Goal: Task Accomplishment & Management: Complete application form

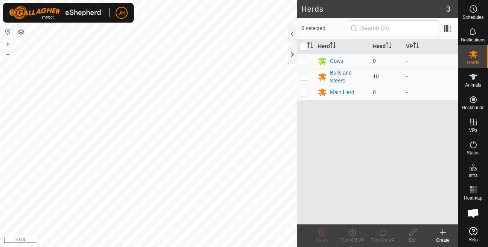
click at [343, 70] on div "Bulls and Steers" at bounding box center [348, 77] width 37 height 16
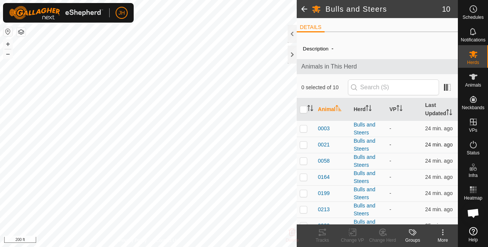
scroll to position [66, 0]
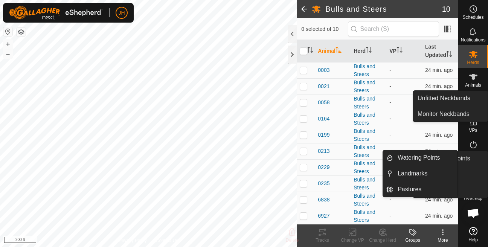
click at [478, 82] on es-animals-svg-icon at bounding box center [473, 77] width 14 height 12
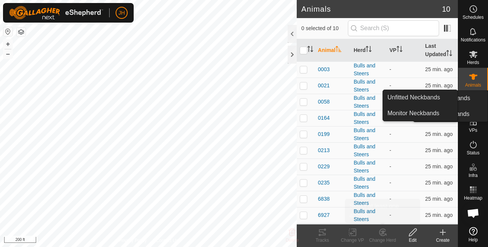
click at [442, 236] on icon at bounding box center [442, 232] width 9 height 9
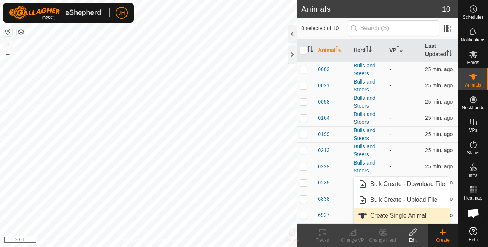
click at [410, 215] on link "Create Single Animal" at bounding box center [402, 215] width 96 height 15
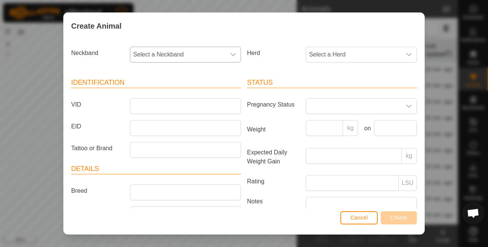
scroll to position [59, 0]
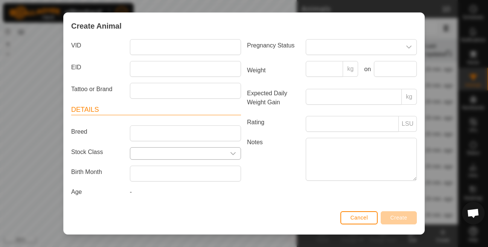
click at [149, 152] on input "text" at bounding box center [177, 154] width 95 height 12
click at [235, 152] on icon "dropdown trigger" at bounding box center [233, 154] width 6 height 6
click at [250, 172] on label "Notes" at bounding box center [273, 159] width 59 height 43
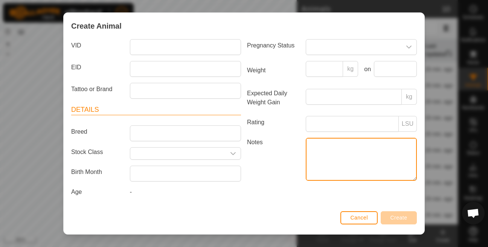
click at [306, 172] on textarea "Notes" at bounding box center [361, 159] width 111 height 43
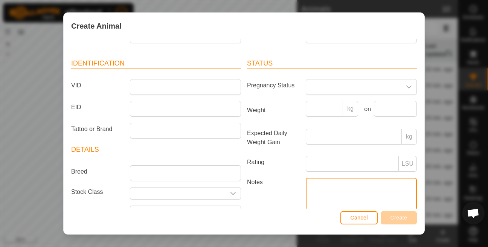
scroll to position [0, 0]
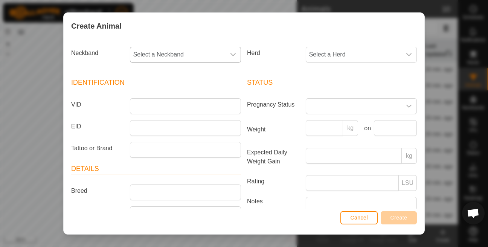
click at [175, 56] on span "Select a Neckband" at bounding box center [177, 54] width 95 height 15
click at [145, 56] on span "Select a Neckband" at bounding box center [177, 54] width 95 height 15
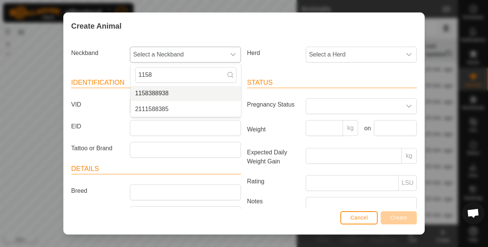
type input "1158"
click at [185, 95] on li "1158388938" at bounding box center [186, 93] width 110 height 15
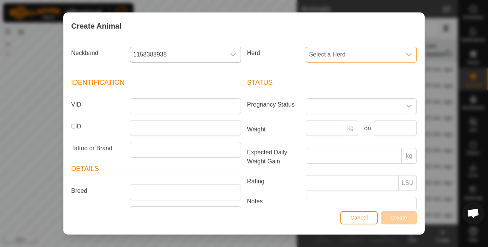
click at [341, 56] on span "Select a Herd" at bounding box center [353, 54] width 95 height 15
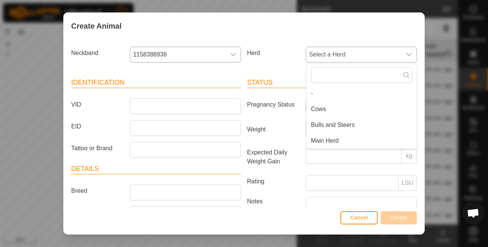
click at [329, 121] on li "Bulls and Steers" at bounding box center [361, 124] width 110 height 15
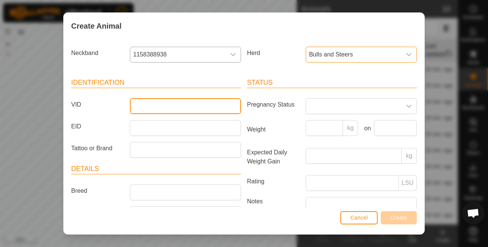
click at [173, 108] on input "VID" at bounding box center [185, 106] width 111 height 16
type input "0274"
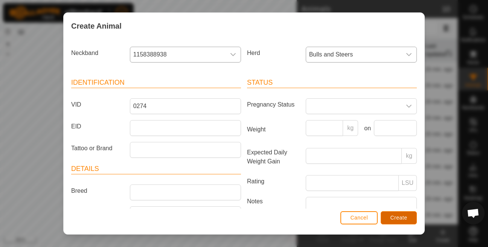
click at [404, 213] on button "Create" at bounding box center [399, 217] width 36 height 13
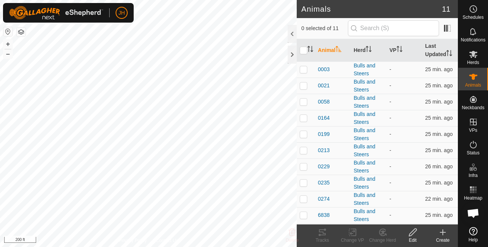
click at [445, 236] on icon at bounding box center [442, 232] width 9 height 9
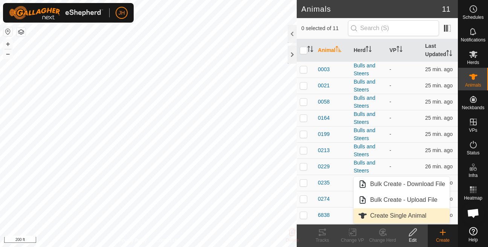
click at [394, 213] on link "Create Single Animal" at bounding box center [402, 215] width 96 height 15
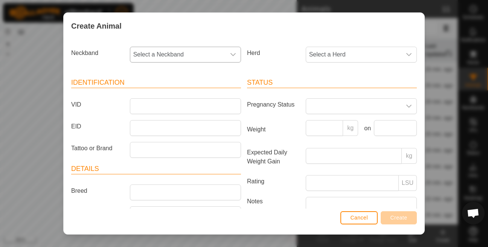
click at [187, 59] on span "Select a Neckband" at bounding box center [177, 54] width 95 height 15
type input "234122"
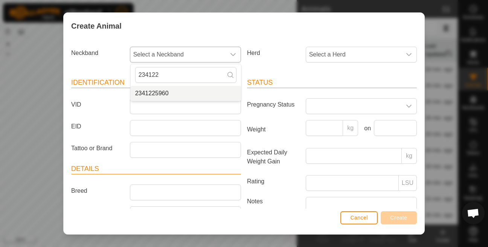
click at [151, 97] on span "2341225960" at bounding box center [152, 93] width 34 height 9
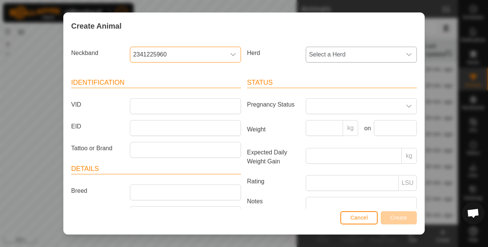
click at [309, 56] on span "Select a Herd" at bounding box center [353, 54] width 95 height 15
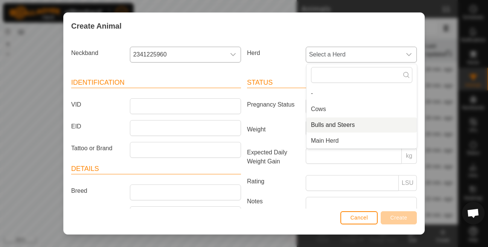
click at [315, 128] on li "Bulls and Steers" at bounding box center [361, 124] width 110 height 15
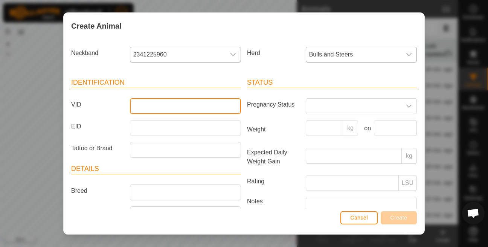
click at [167, 107] on input "VID" at bounding box center [185, 106] width 111 height 16
type input "0267"
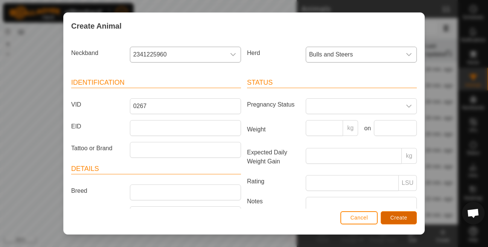
click at [395, 219] on span "Create" at bounding box center [398, 218] width 17 height 6
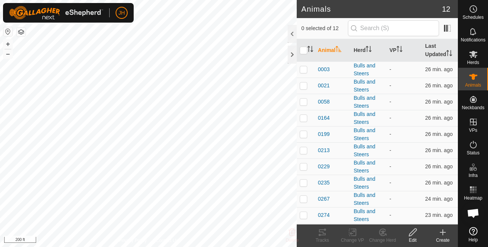
click at [443, 236] on icon at bounding box center [442, 232] width 9 height 9
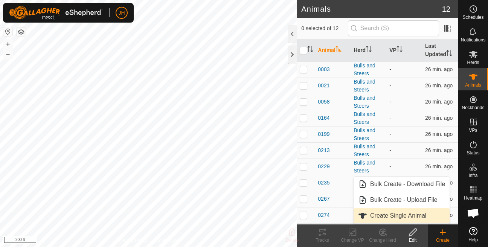
click at [410, 216] on link "Create Single Animal" at bounding box center [402, 215] width 96 height 15
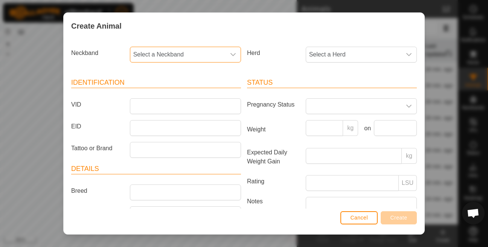
click at [198, 53] on span "Select a Neckband" at bounding box center [177, 54] width 95 height 15
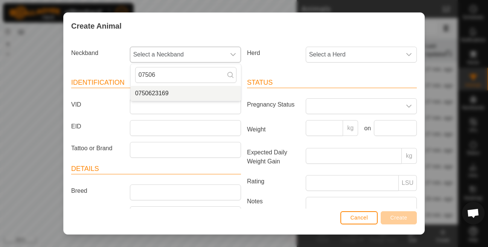
type input "07506"
click at [145, 94] on li "0750623169" at bounding box center [186, 93] width 110 height 15
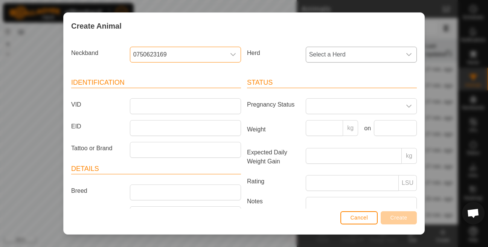
click at [348, 56] on span "Select a Herd" at bounding box center [353, 54] width 95 height 15
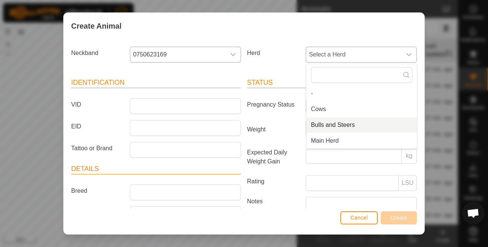
click at [318, 128] on li "Bulls and Steers" at bounding box center [361, 124] width 110 height 15
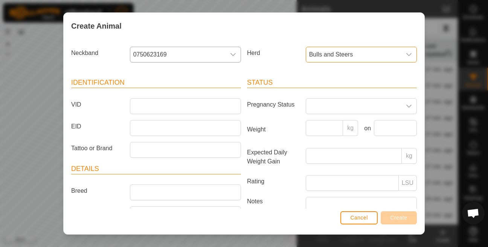
click at [130, 104] on div at bounding box center [185, 106] width 117 height 16
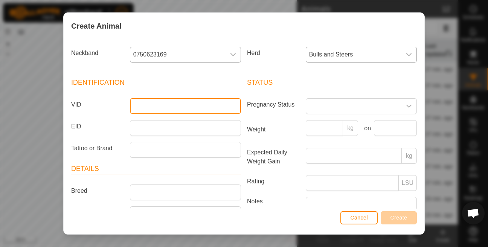
click at [147, 105] on input "VID" at bounding box center [185, 106] width 111 height 16
type input "0266"
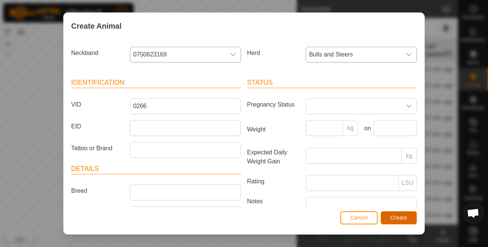
click at [394, 213] on button "Create" at bounding box center [399, 217] width 36 height 13
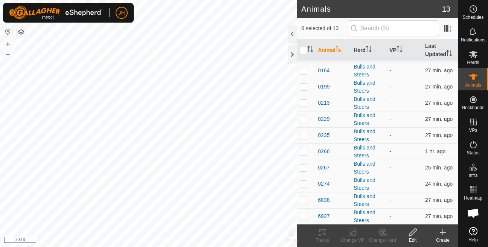
scroll to position [56, 0]
click at [447, 239] on div "Create" at bounding box center [443, 240] width 30 height 7
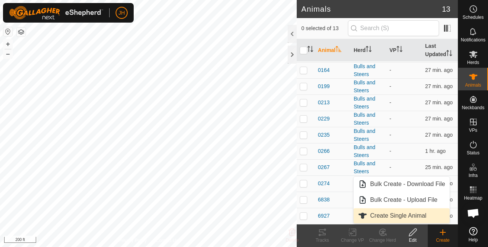
click at [407, 214] on link "Create Single Animal" at bounding box center [402, 215] width 96 height 15
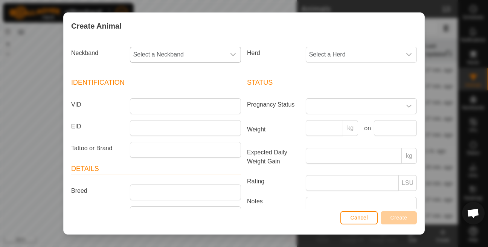
click at [215, 55] on span "Select a Neckband" at bounding box center [177, 54] width 95 height 15
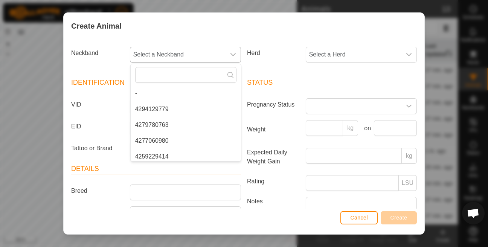
click at [204, 55] on span "Select a Neckband" at bounding box center [177, 54] width 95 height 15
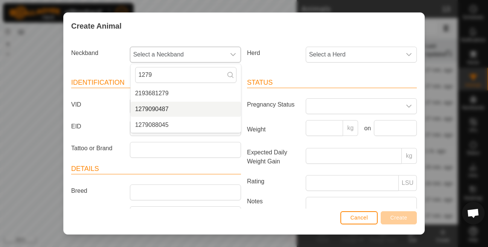
type input "1279"
click at [165, 110] on li "1279090487" at bounding box center [186, 109] width 110 height 15
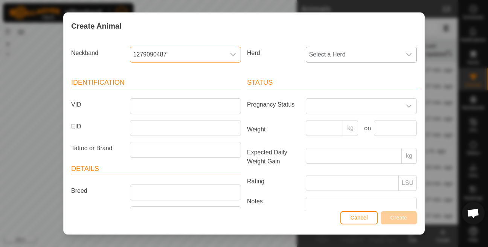
click at [355, 51] on span "Select a Herd" at bounding box center [353, 54] width 95 height 15
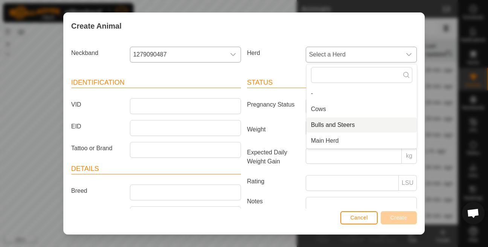
click at [317, 123] on li "Bulls and Steers" at bounding box center [361, 124] width 110 height 15
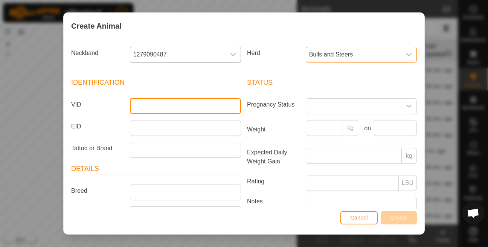
click at [177, 107] on input "VID" at bounding box center [185, 106] width 111 height 16
type input "0084"
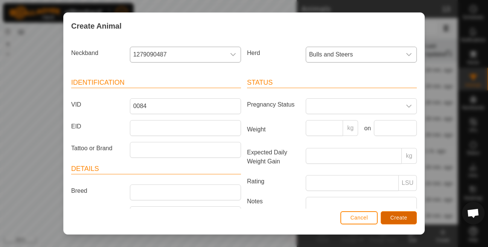
click at [398, 215] on span "Create" at bounding box center [398, 218] width 17 height 6
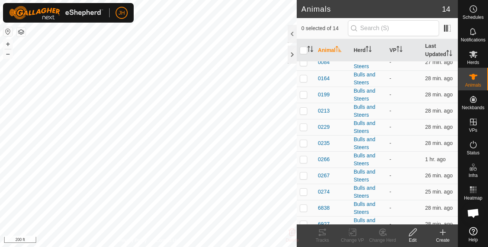
scroll to position [72, 0]
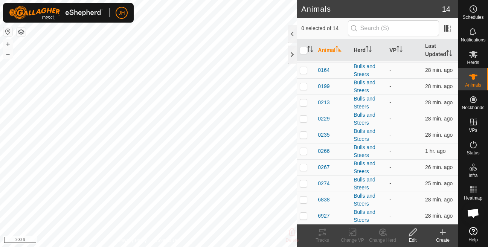
click at [447, 236] on icon at bounding box center [442, 232] width 9 height 9
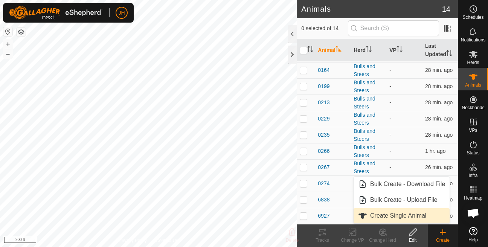
click at [405, 213] on link "Create Single Animal" at bounding box center [402, 215] width 96 height 15
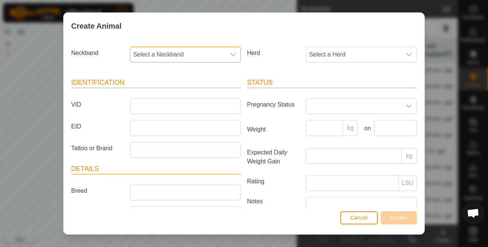
click at [210, 59] on span "Select a Neckband" at bounding box center [177, 54] width 95 height 15
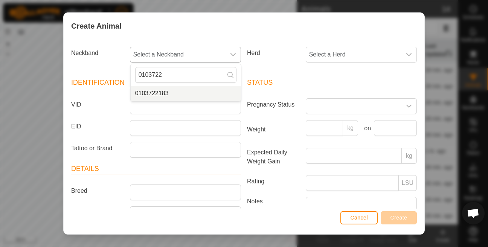
type input "0103722"
click at [183, 93] on li "0103722183" at bounding box center [186, 93] width 110 height 15
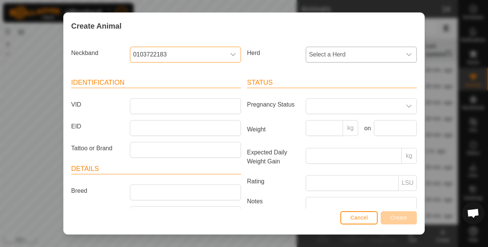
click at [336, 56] on span "Select a Herd" at bounding box center [353, 54] width 95 height 15
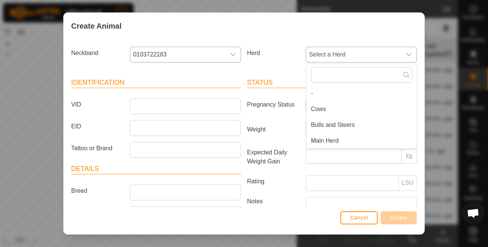
click at [327, 122] on li "Bulls and Steers" at bounding box center [361, 124] width 110 height 15
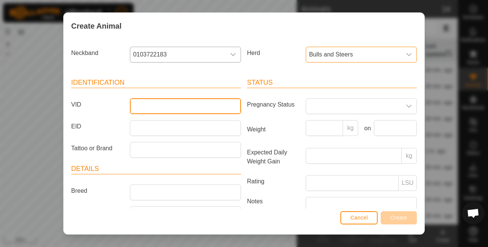
click at [166, 104] on input "VID" at bounding box center [185, 106] width 111 height 16
type input "0268"
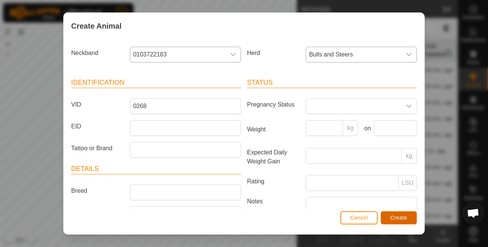
click at [388, 218] on button "Create" at bounding box center [399, 217] width 36 height 13
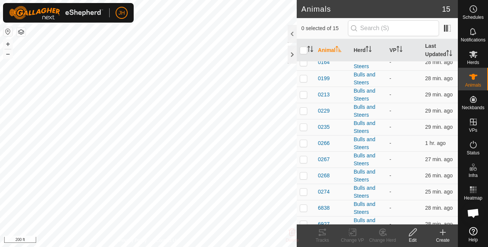
click at [440, 240] on div "Create" at bounding box center [443, 240] width 30 height 7
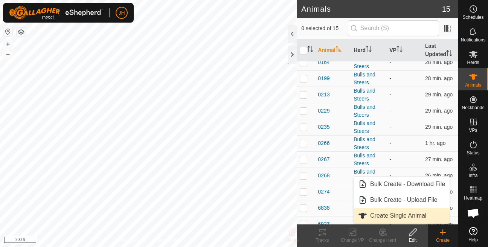
click at [411, 216] on link "Create Single Animal" at bounding box center [402, 215] width 96 height 15
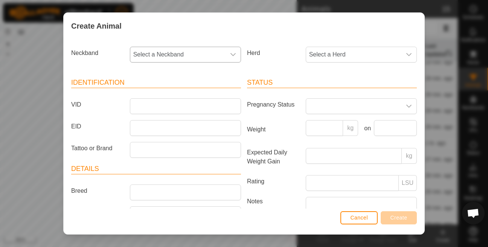
click at [168, 53] on span "Select a Neckband" at bounding box center [177, 54] width 95 height 15
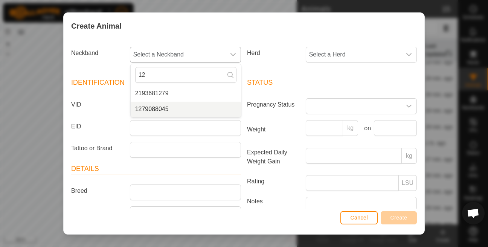
type input "1"
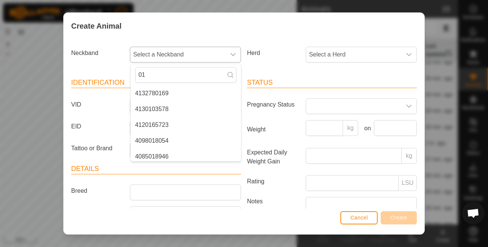
type input "0"
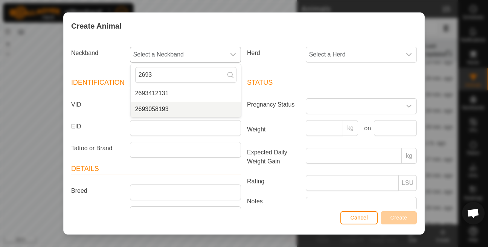
type input "2693"
click at [165, 111] on li "2693058193" at bounding box center [186, 109] width 110 height 15
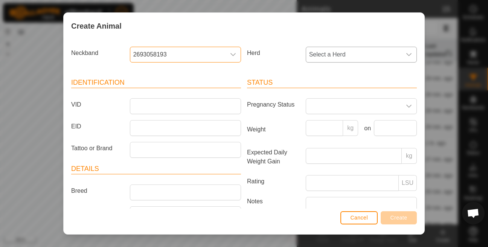
click at [356, 60] on span "Select a Herd" at bounding box center [353, 54] width 95 height 15
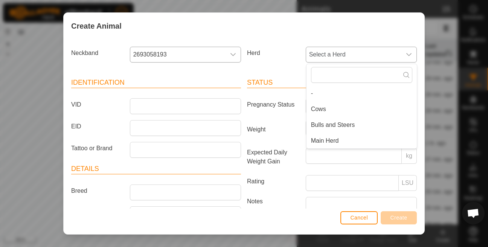
click at [323, 125] on li "Bulls and Steers" at bounding box center [361, 124] width 110 height 15
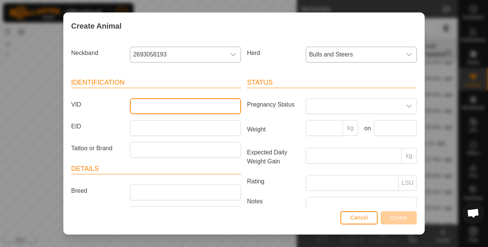
click at [200, 108] on input "VID" at bounding box center [185, 106] width 111 height 16
type input "6926"
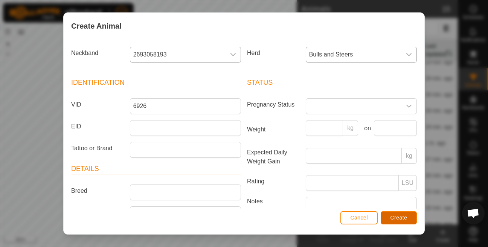
click at [400, 216] on span "Create" at bounding box center [398, 218] width 17 height 6
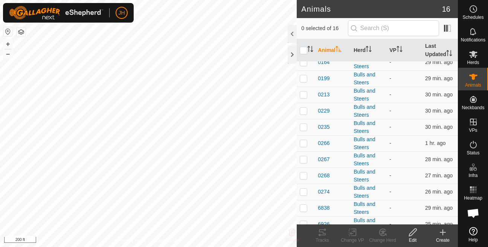
scroll to position [104, 0]
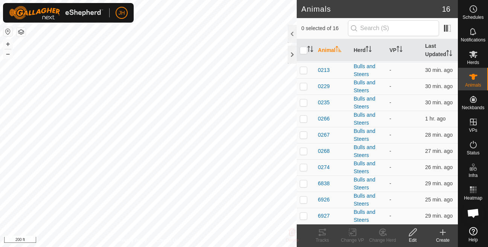
click at [445, 232] on icon at bounding box center [442, 232] width 5 height 0
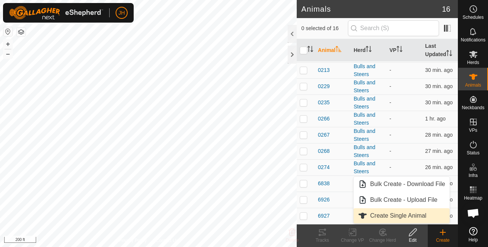
click at [405, 215] on link "Create Single Animal" at bounding box center [402, 215] width 96 height 15
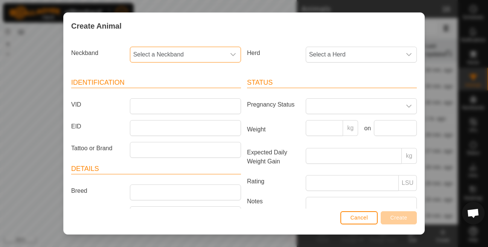
click at [218, 55] on span "Select a Neckband" at bounding box center [177, 54] width 95 height 15
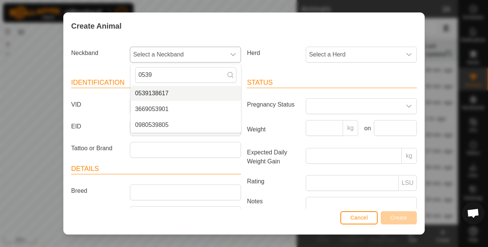
type input "0539"
click at [167, 93] on li "0539138617" at bounding box center [186, 93] width 110 height 15
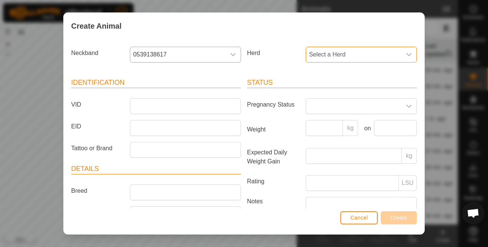
click at [318, 58] on span "Select a Herd" at bounding box center [353, 54] width 95 height 15
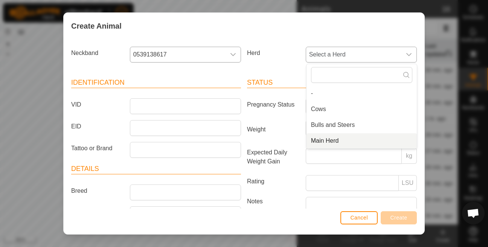
click at [335, 145] on li "Main Herd" at bounding box center [361, 140] width 110 height 15
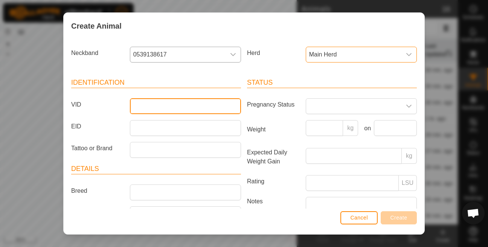
click at [215, 112] on input "VID" at bounding box center [185, 106] width 111 height 16
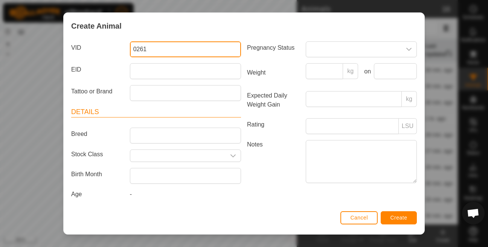
scroll to position [0, 0]
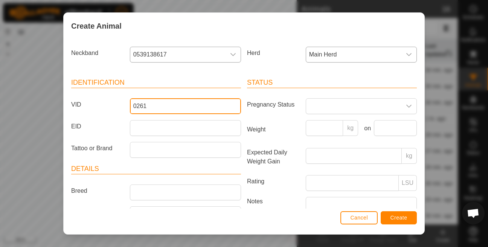
type input "0261"
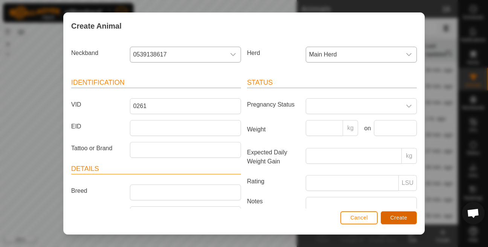
click at [401, 215] on span "Create" at bounding box center [398, 218] width 17 height 6
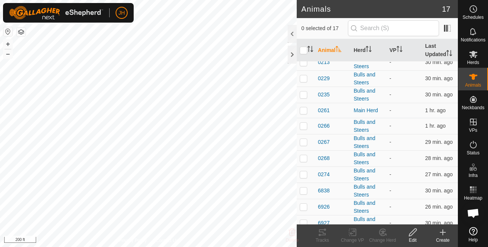
click at [442, 236] on icon at bounding box center [442, 232] width 9 height 9
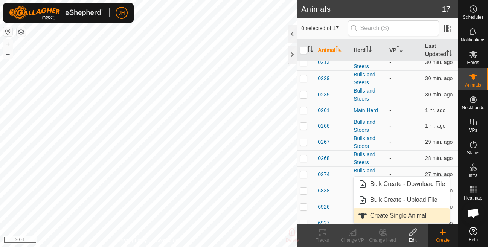
click at [391, 215] on link "Create Single Animal" at bounding box center [402, 215] width 96 height 15
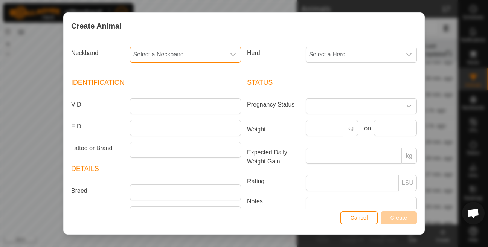
click at [217, 53] on span "Select a Neckband" at bounding box center [177, 54] width 95 height 15
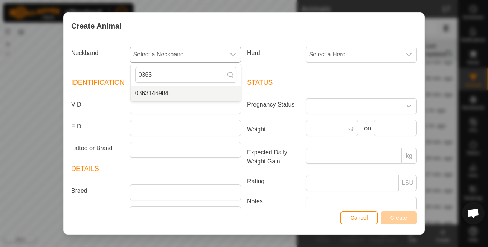
type input "0363"
click at [178, 95] on li "0363146984" at bounding box center [186, 93] width 110 height 15
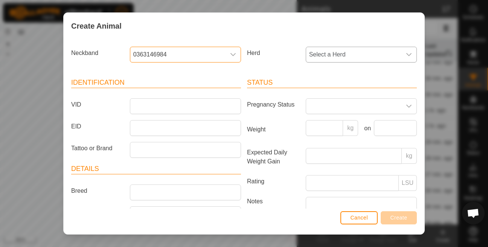
click at [331, 59] on span "Select a Herd" at bounding box center [353, 54] width 95 height 15
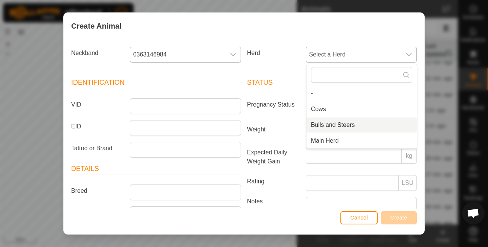
click at [331, 122] on li "Bulls and Steers" at bounding box center [361, 124] width 110 height 15
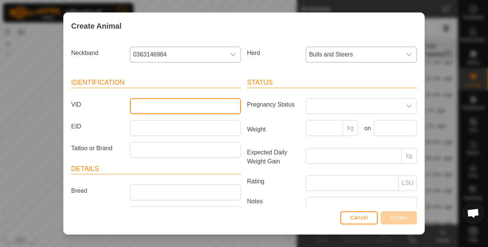
click at [190, 104] on input "VID" at bounding box center [185, 106] width 111 height 16
type input "0264"
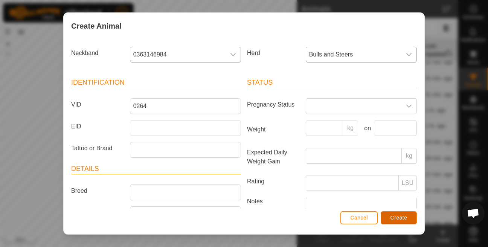
click at [400, 219] on span "Create" at bounding box center [398, 218] width 17 height 6
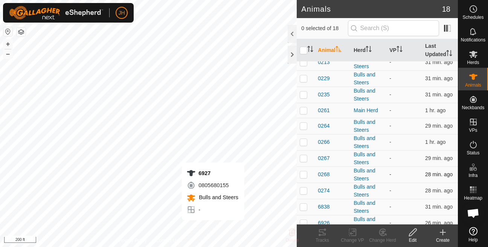
checkbox input "true"
